Goal: Check status: Check status

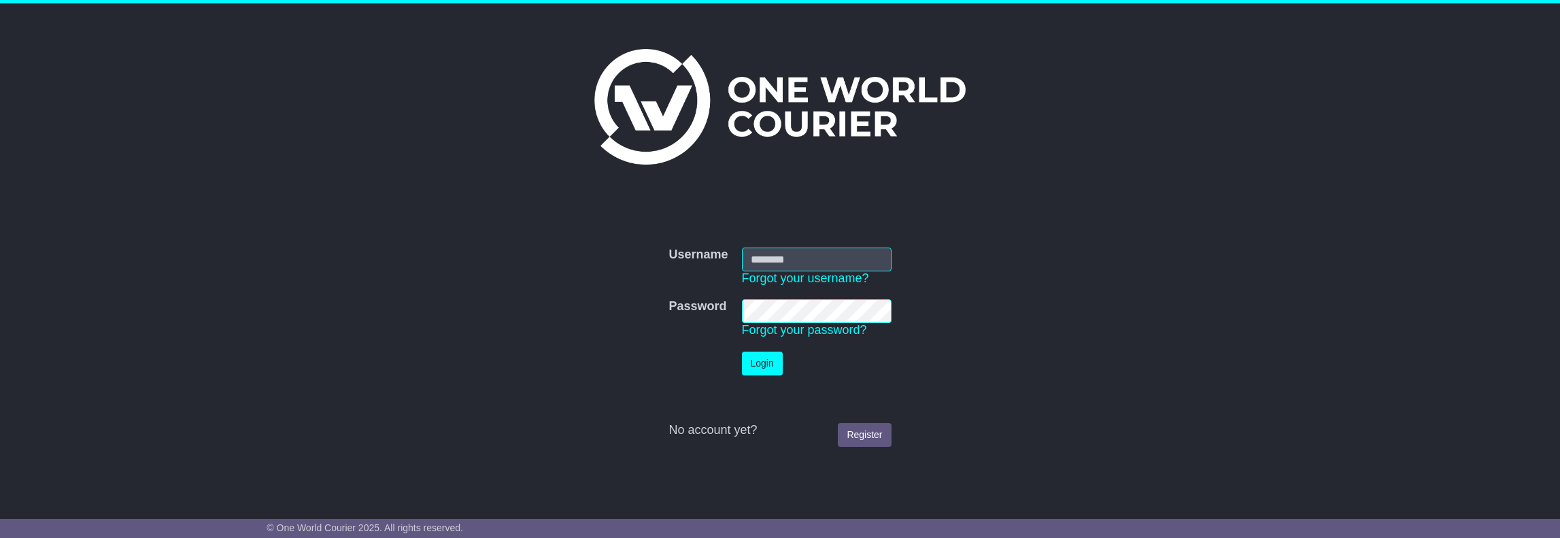
type input "**********"
click at [763, 366] on button "Login" at bounding box center [762, 364] width 41 height 24
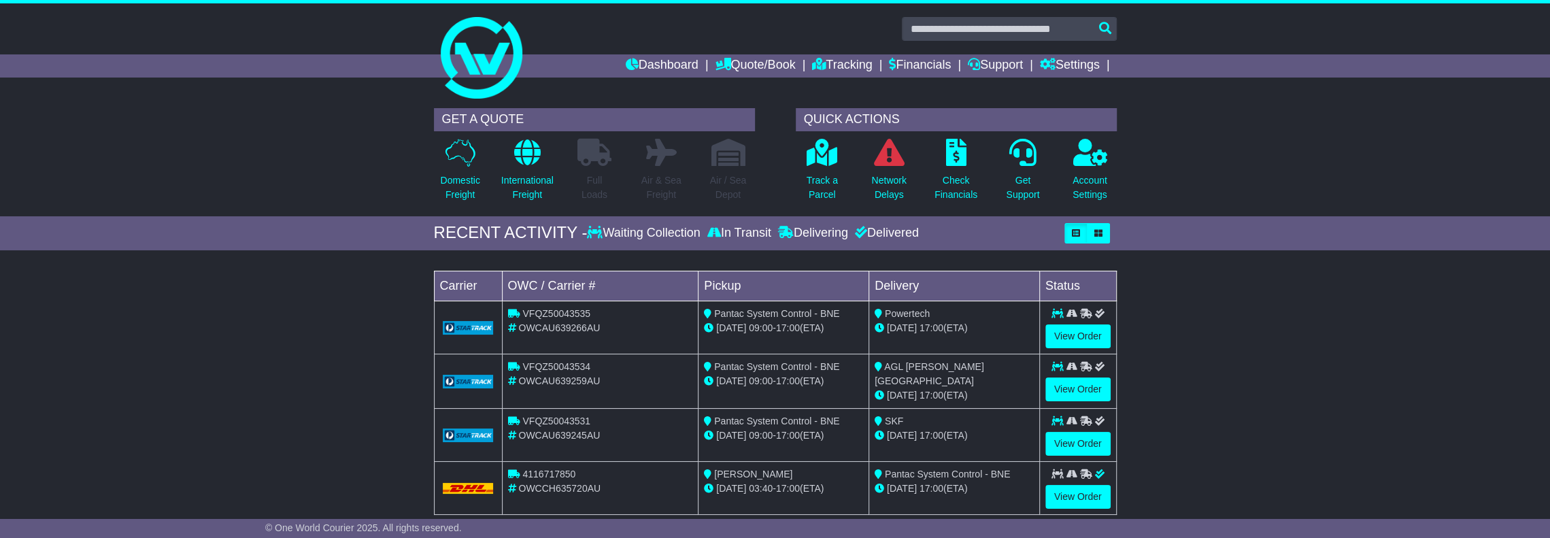
click at [539, 312] on span "VFQZ50043535" at bounding box center [556, 313] width 68 height 11
click at [1097, 333] on link "View Order" at bounding box center [1078, 336] width 65 height 24
